Goal: Information Seeking & Learning: Learn about a topic

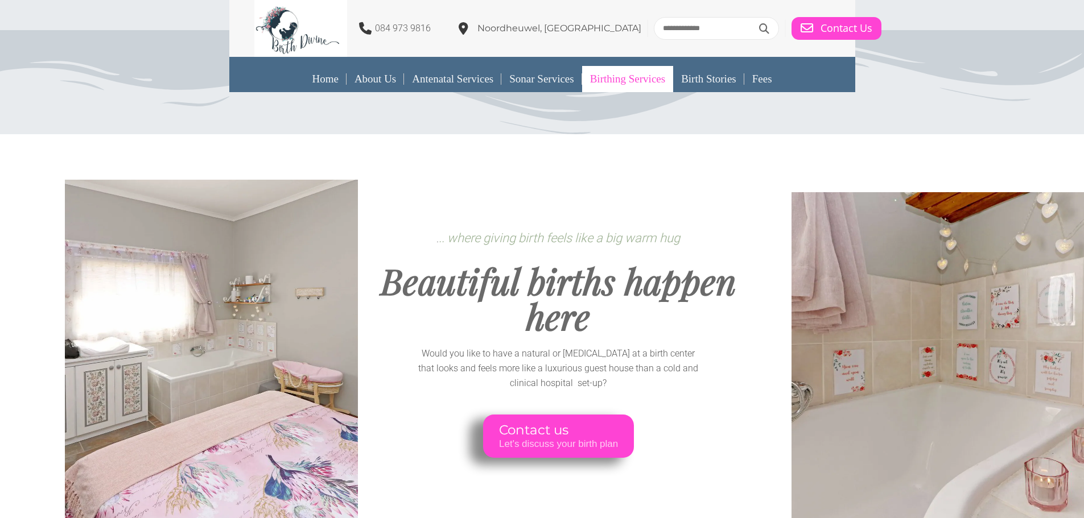
click at [609, 75] on link "Birthing Services" at bounding box center [627, 79] width 91 height 26
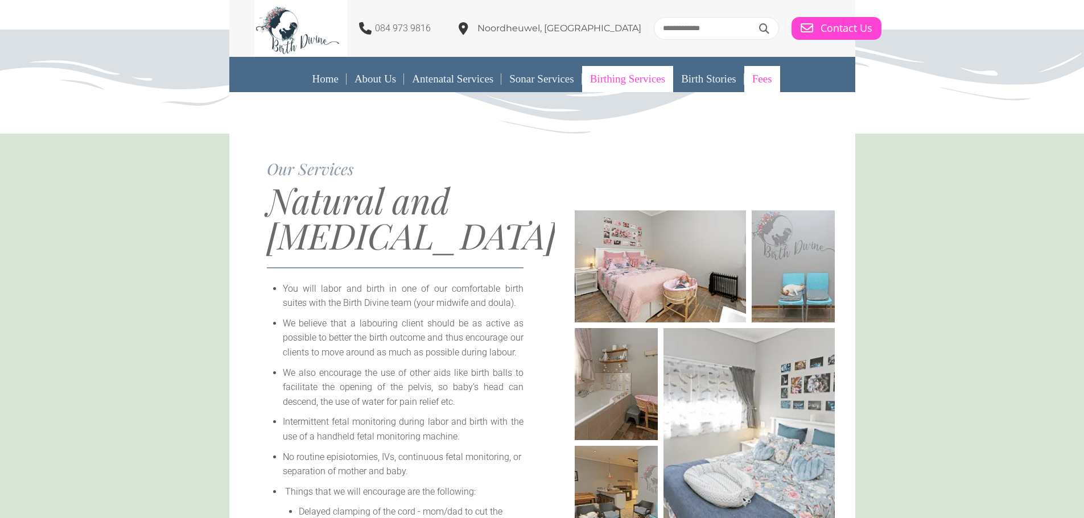
click at [780, 75] on link "Fees" at bounding box center [762, 79] width 36 height 26
